Goal: Use online tool/utility

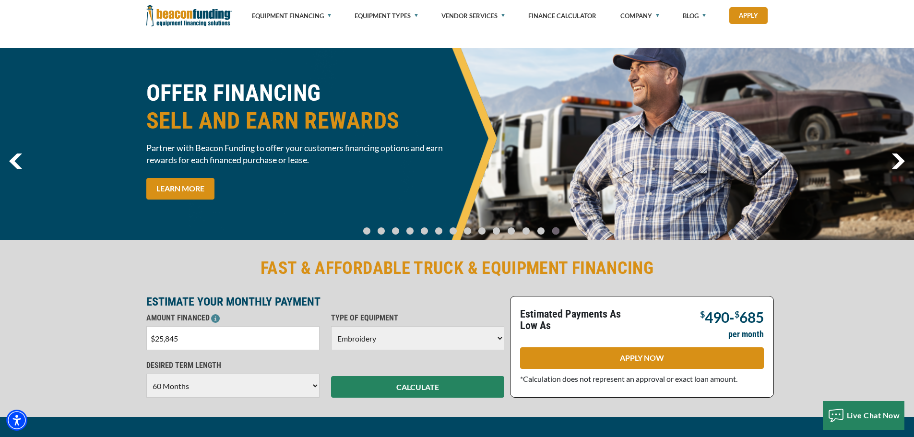
select select "1"
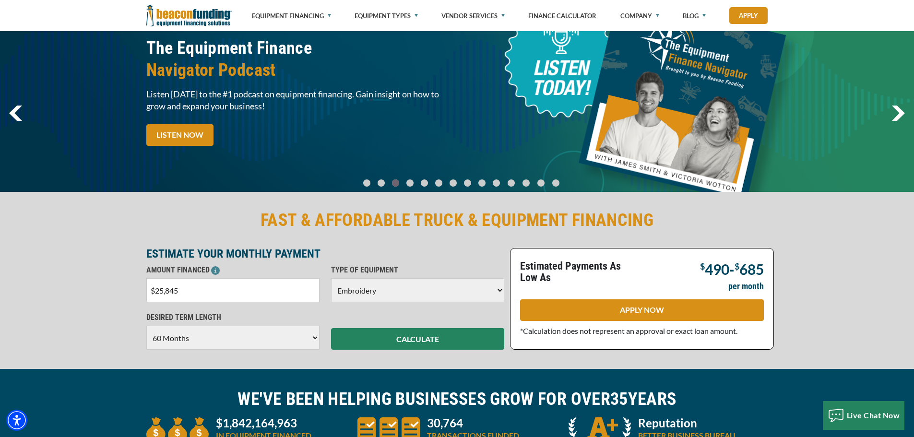
click at [314, 339] on select "Choose 36 Months 48 Months 60 Months" at bounding box center [232, 338] width 173 height 24
select select "48"
click at [146, 326] on select "Choose 36 Months 48 Months 60 Months" at bounding box center [232, 338] width 173 height 24
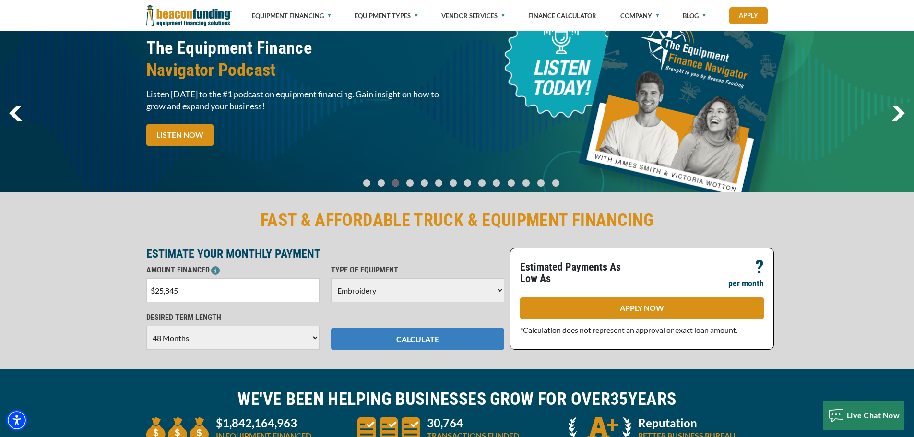
click at [392, 338] on button "CALCULATE" at bounding box center [417, 339] width 173 height 22
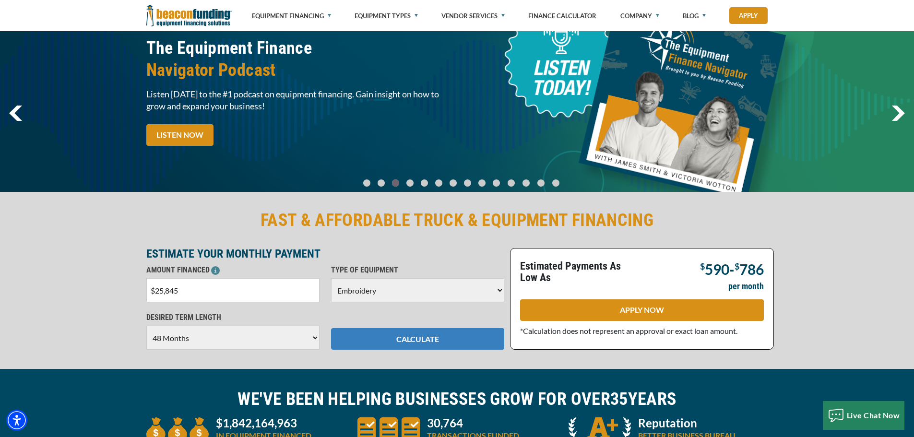
click at [431, 340] on button "CALCULATE" at bounding box center [417, 339] width 173 height 22
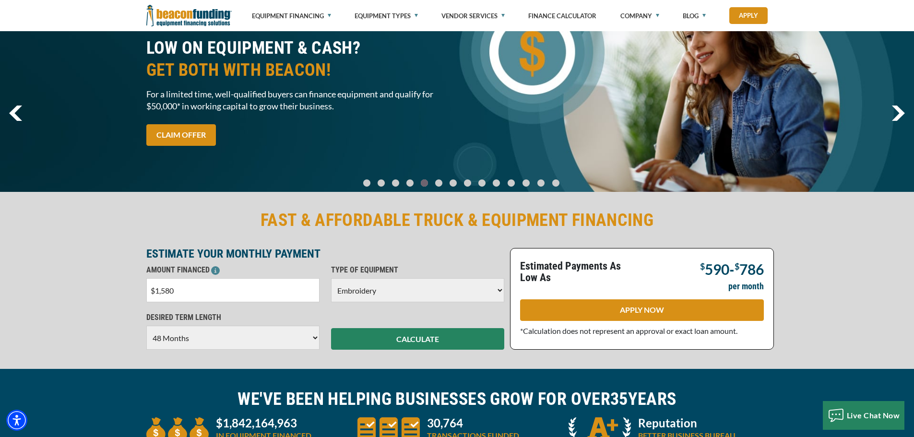
type input "$15,800"
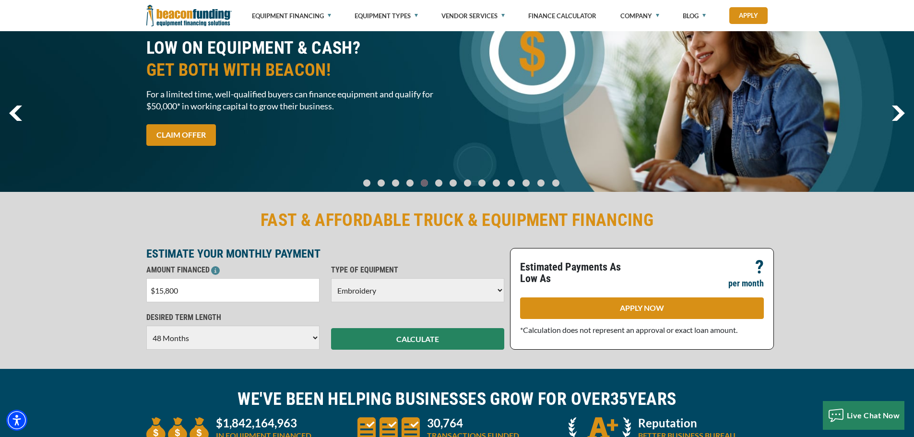
click at [249, 342] on select "Choose 36 Months 48 Months 60 Months" at bounding box center [232, 338] width 173 height 24
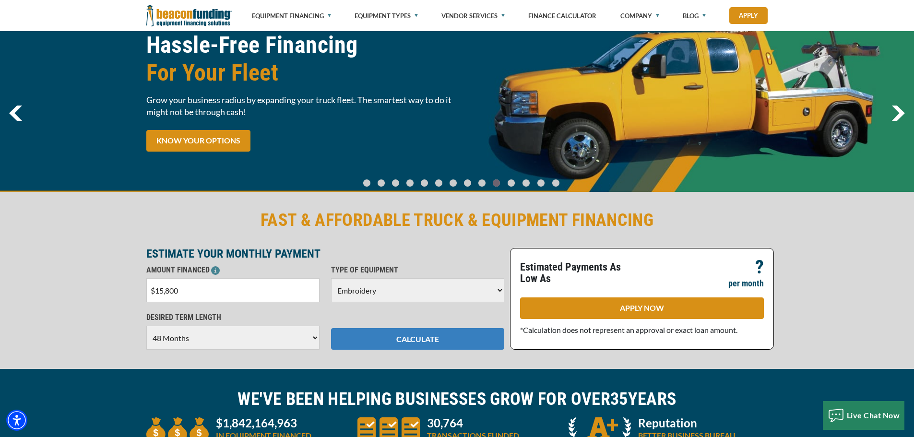
click at [456, 338] on button "CALCULATE" at bounding box center [417, 339] width 173 height 22
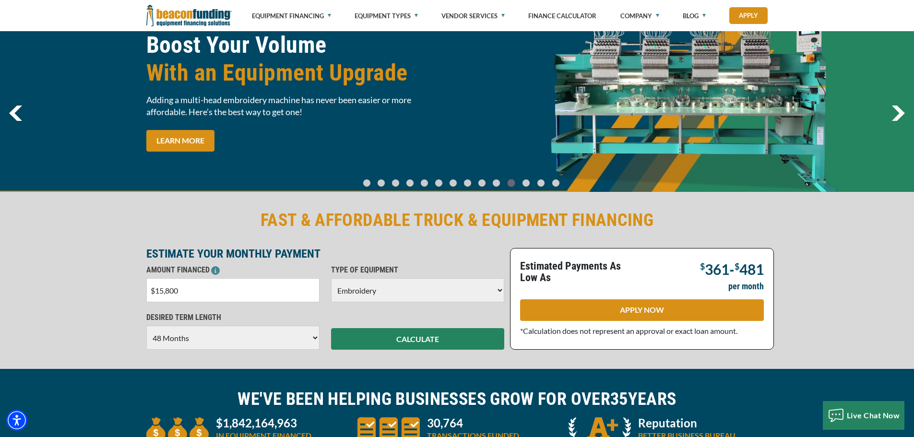
click at [313, 338] on select "Choose 36 Months 48 Months 60 Months" at bounding box center [232, 338] width 173 height 24
select select "36"
click at [146, 326] on select "Choose 36 Months 48 Months 60 Months" at bounding box center [232, 338] width 173 height 24
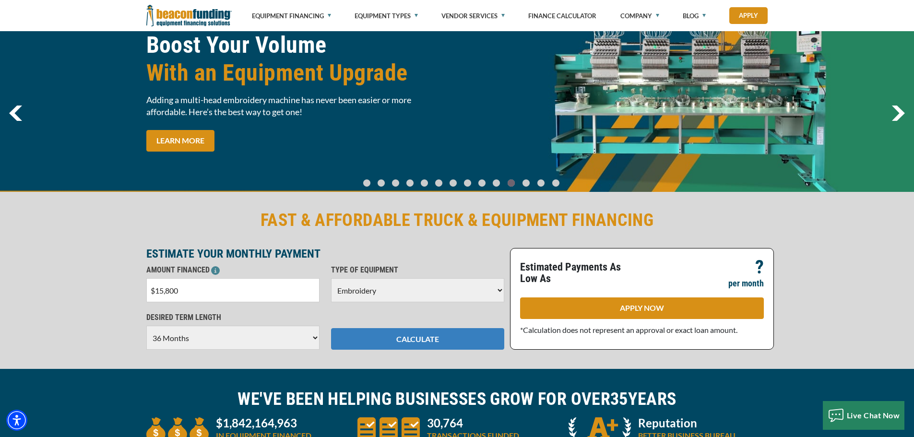
click at [412, 340] on button "CALCULATE" at bounding box center [417, 339] width 173 height 22
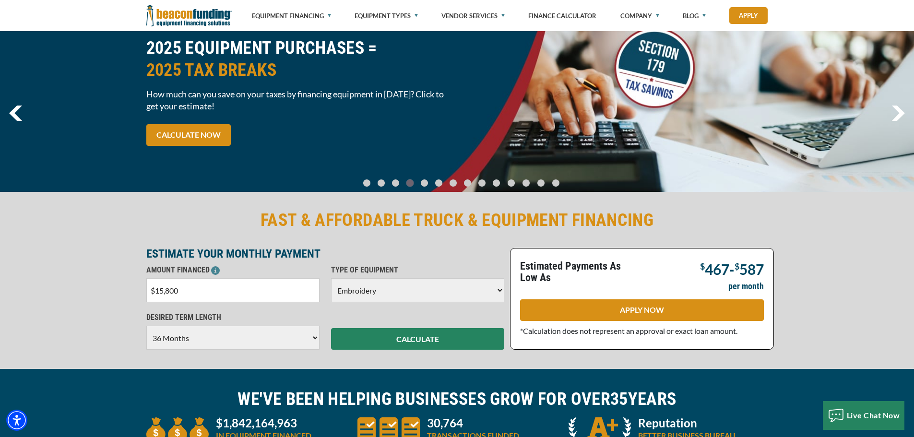
drag, startPoint x: 200, startPoint y: 294, endPoint x: 74, endPoint y: 272, distance: 127.6
click at [74, 272] on div "FAST & AFFORDABLE TRUCK & EQUIPMENT FINANCING ESTIMATE YOUR MONTHLY PAYMENT AMO…" at bounding box center [457, 279] width 914 height 179
type input "$15,840"
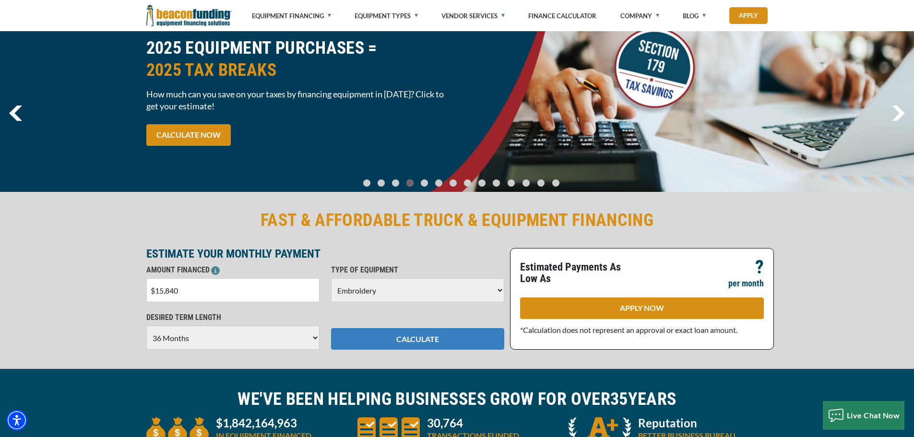
click at [437, 344] on button "CALCULATE" at bounding box center [417, 339] width 173 height 22
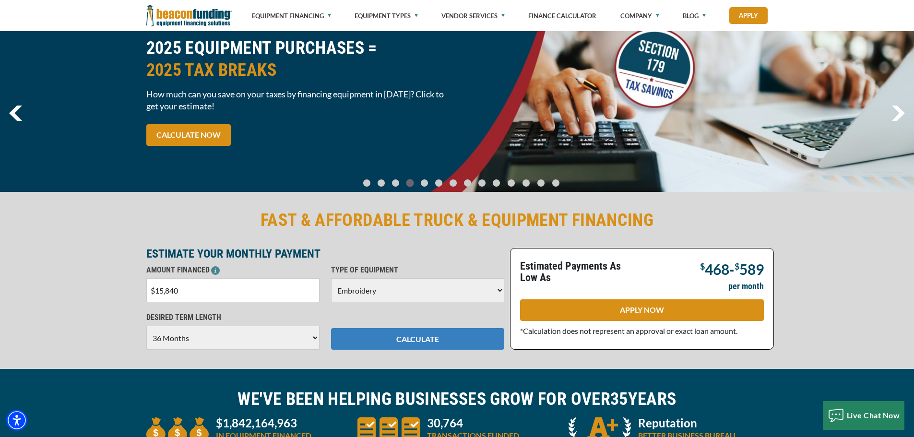
click at [441, 342] on button "CALCULATE" at bounding box center [417, 339] width 173 height 22
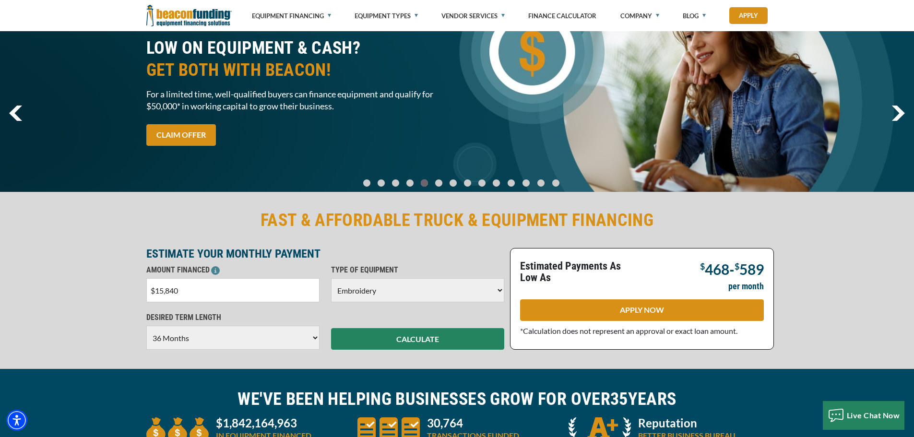
click at [313, 337] on select "Choose 36 Months 48 Months 60 Months" at bounding box center [232, 338] width 173 height 24
select select "48"
click at [146, 326] on select "Choose 36 Months 48 Months 60 Months" at bounding box center [232, 338] width 173 height 24
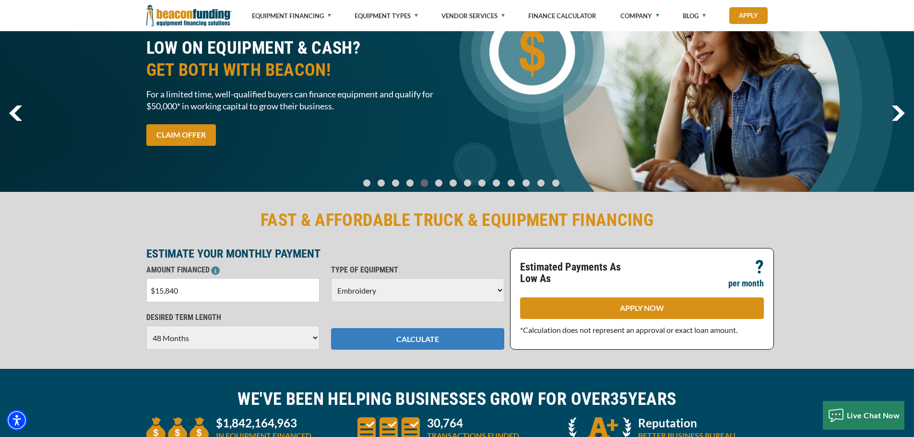
click at [407, 339] on button "CALCULATE" at bounding box center [417, 339] width 173 height 22
